Goal: Go to known website: Access a specific website the user already knows

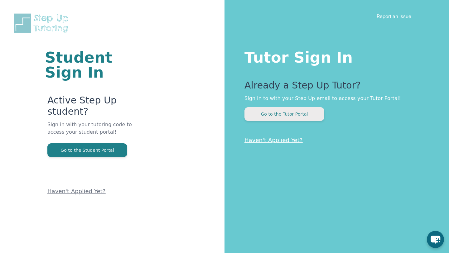
click at [266, 115] on button "Go to the Tutor Portal" at bounding box center [284, 114] width 80 height 14
